Goal: Obtain resource: Download file/media

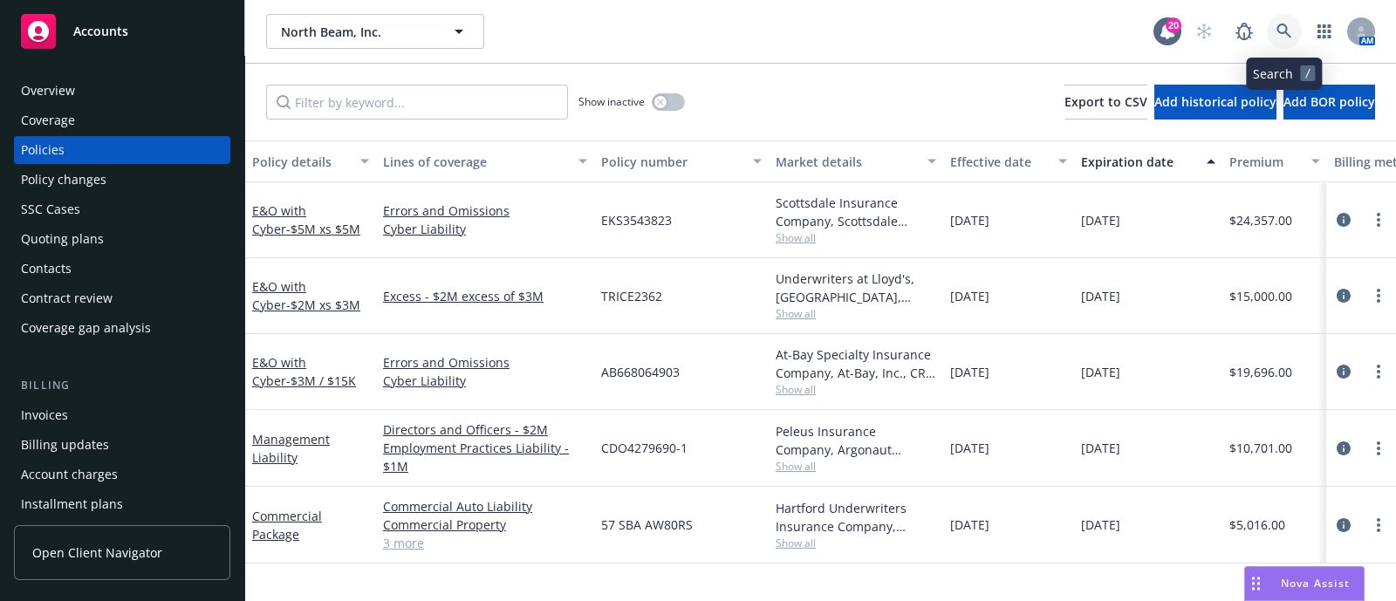
click at [1278, 37] on icon at bounding box center [1284, 32] width 16 height 16
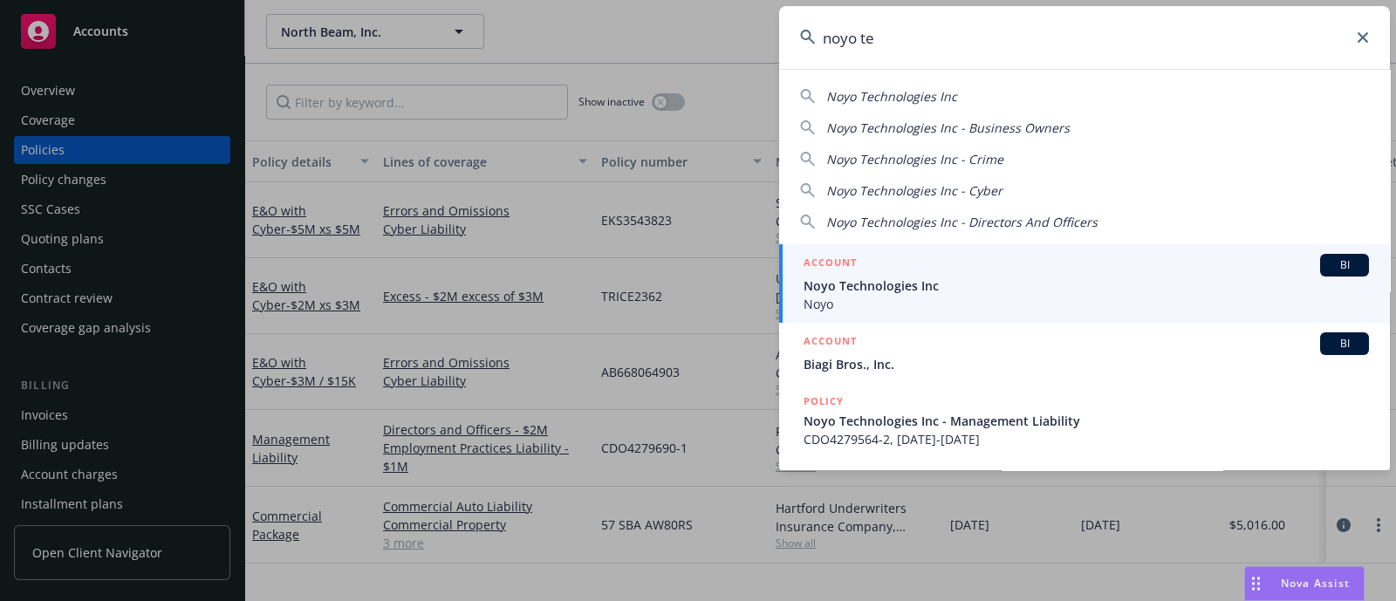
type input "noyo te"
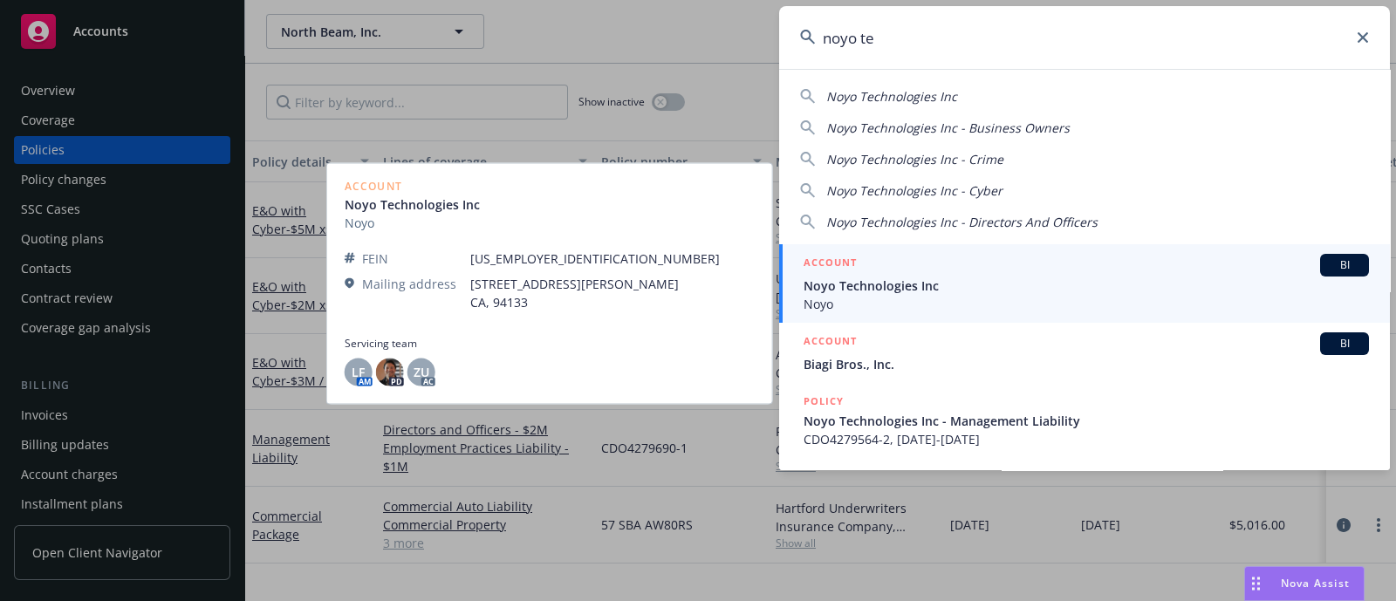
click at [876, 281] on span "Noyo Technologies Inc" at bounding box center [1085, 286] width 565 height 18
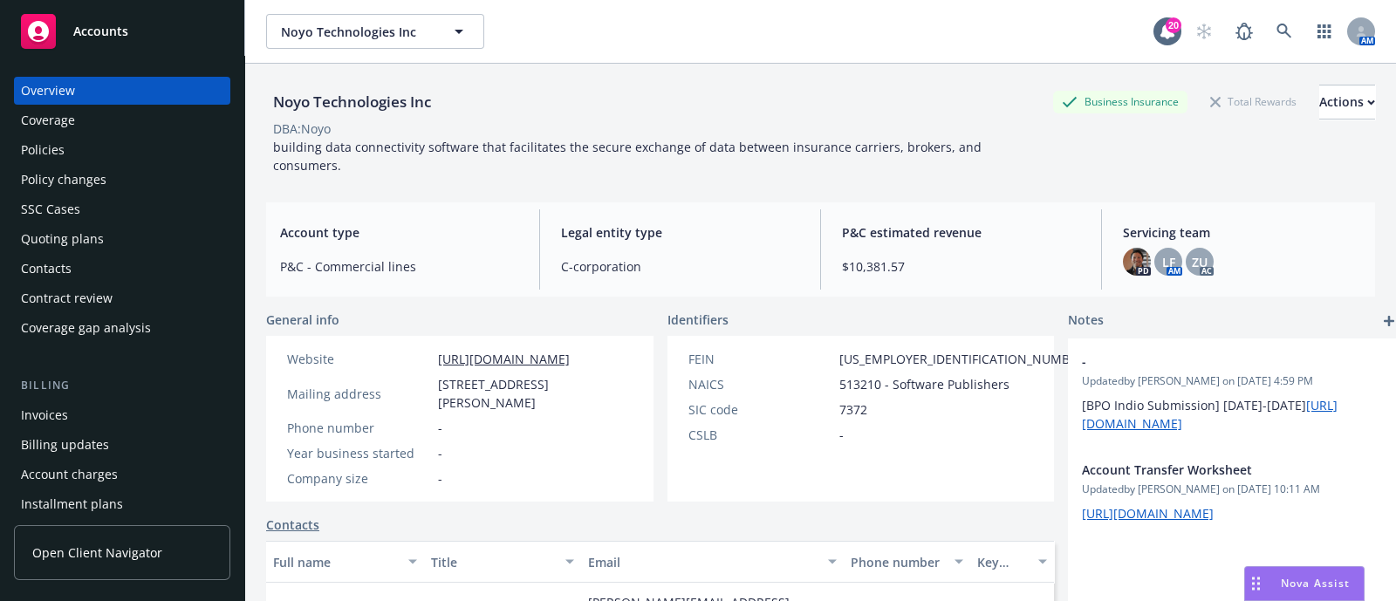
click at [63, 150] on div "Policies" at bounding box center [43, 150] width 44 height 28
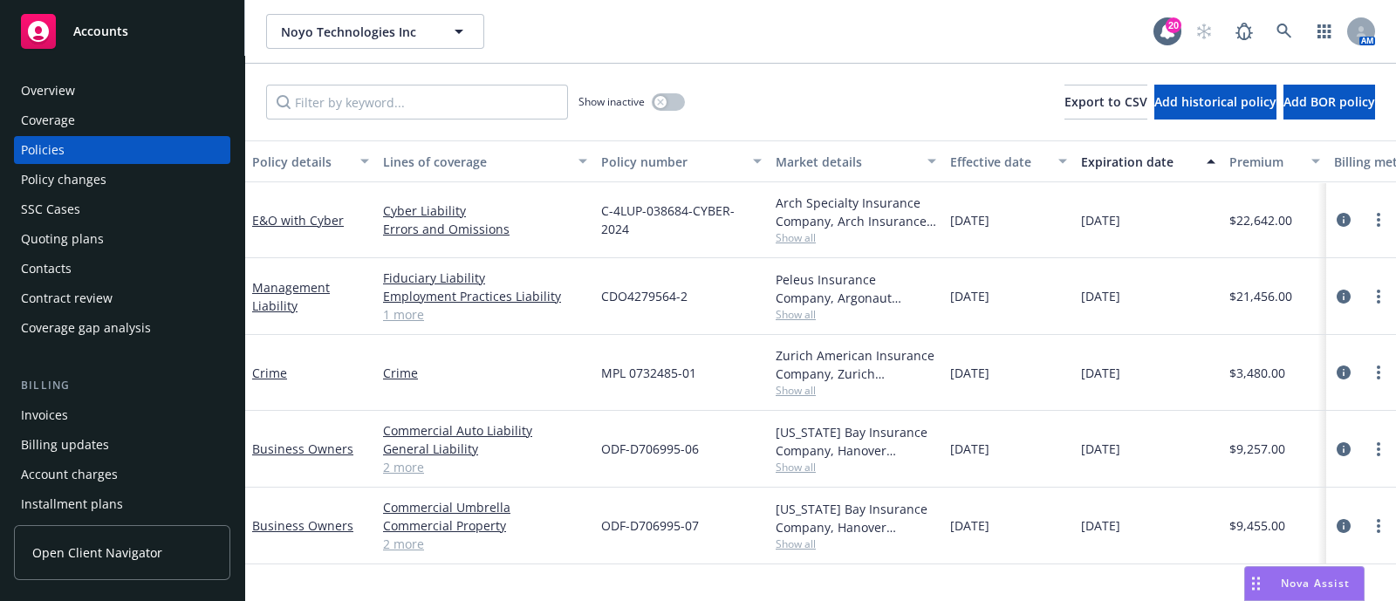
scroll to position [104, 0]
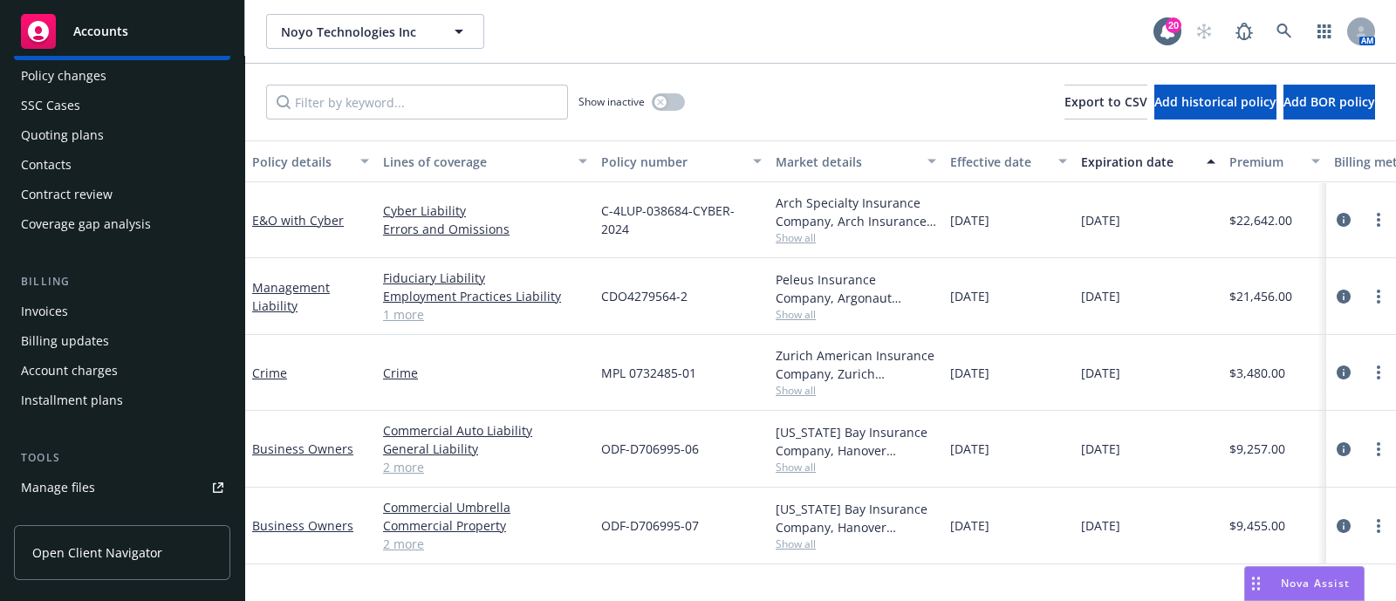
click at [92, 136] on div "Quoting plans" at bounding box center [62, 135] width 83 height 28
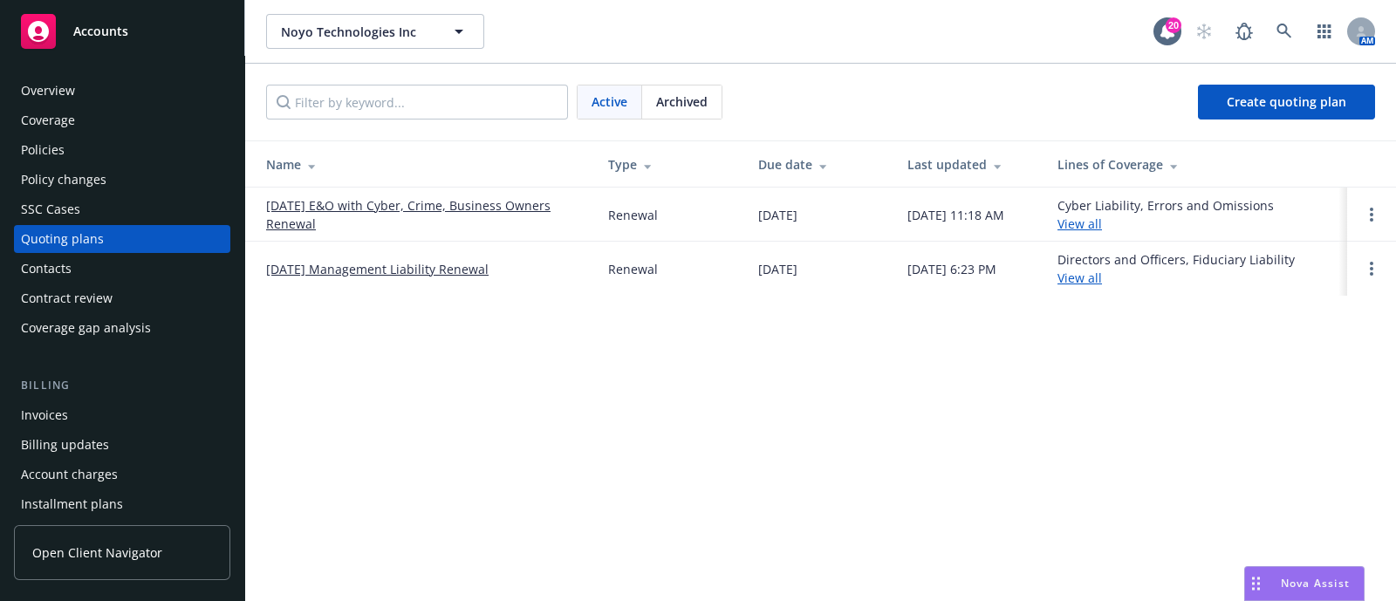
click at [370, 206] on link "[DATE] E&O with Cyber, Crime, Business Owners Renewal" at bounding box center [423, 214] width 314 height 37
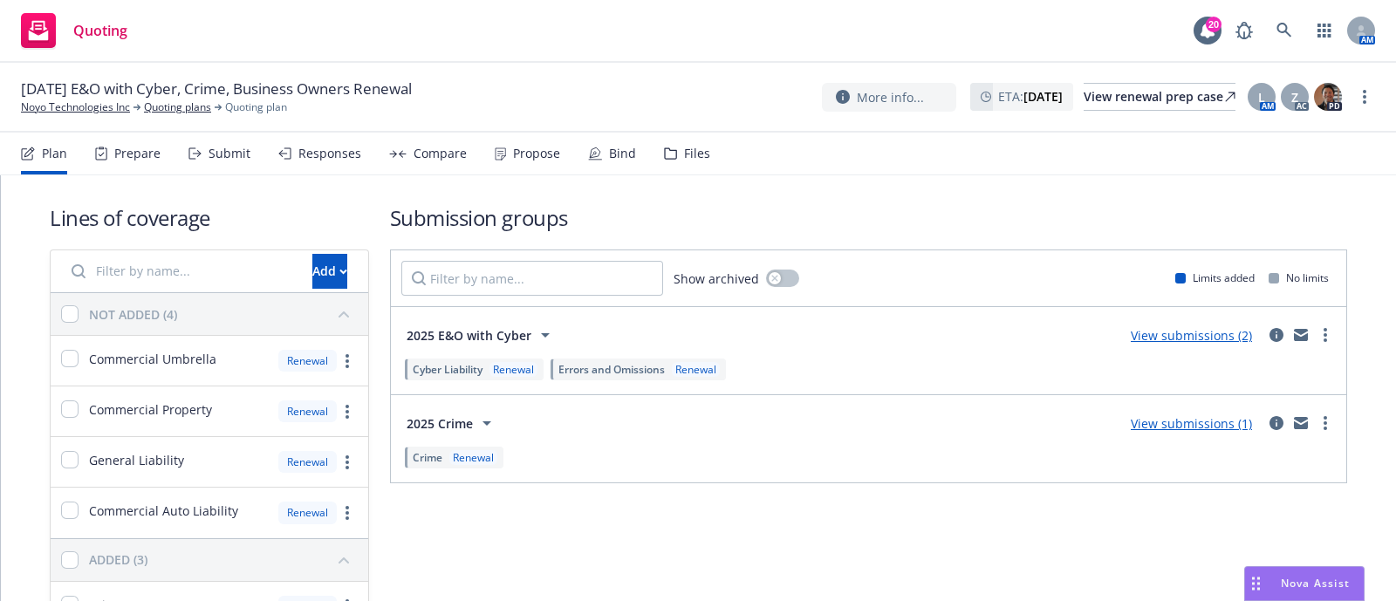
click at [668, 140] on div "Files" at bounding box center [687, 154] width 46 height 42
